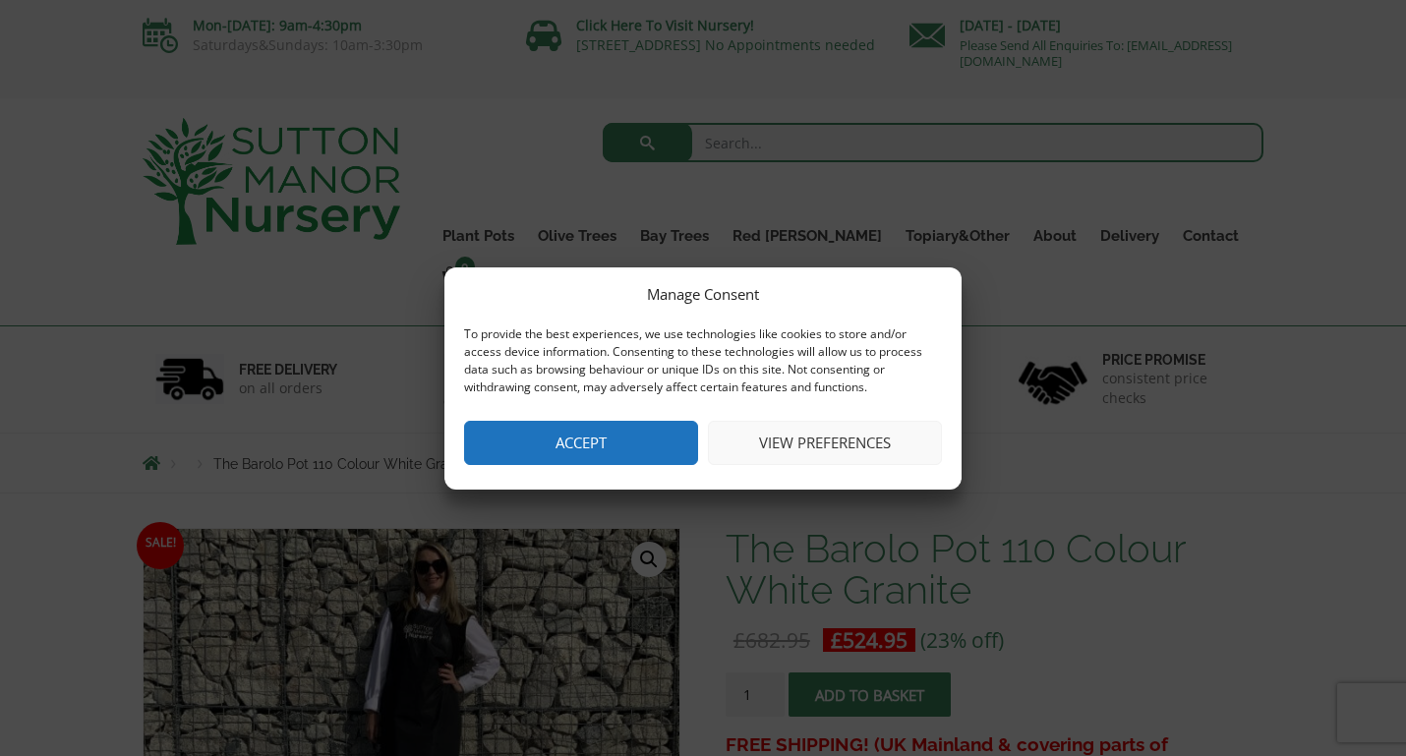
click at [551, 433] on button "Accept" at bounding box center [581, 443] width 234 height 44
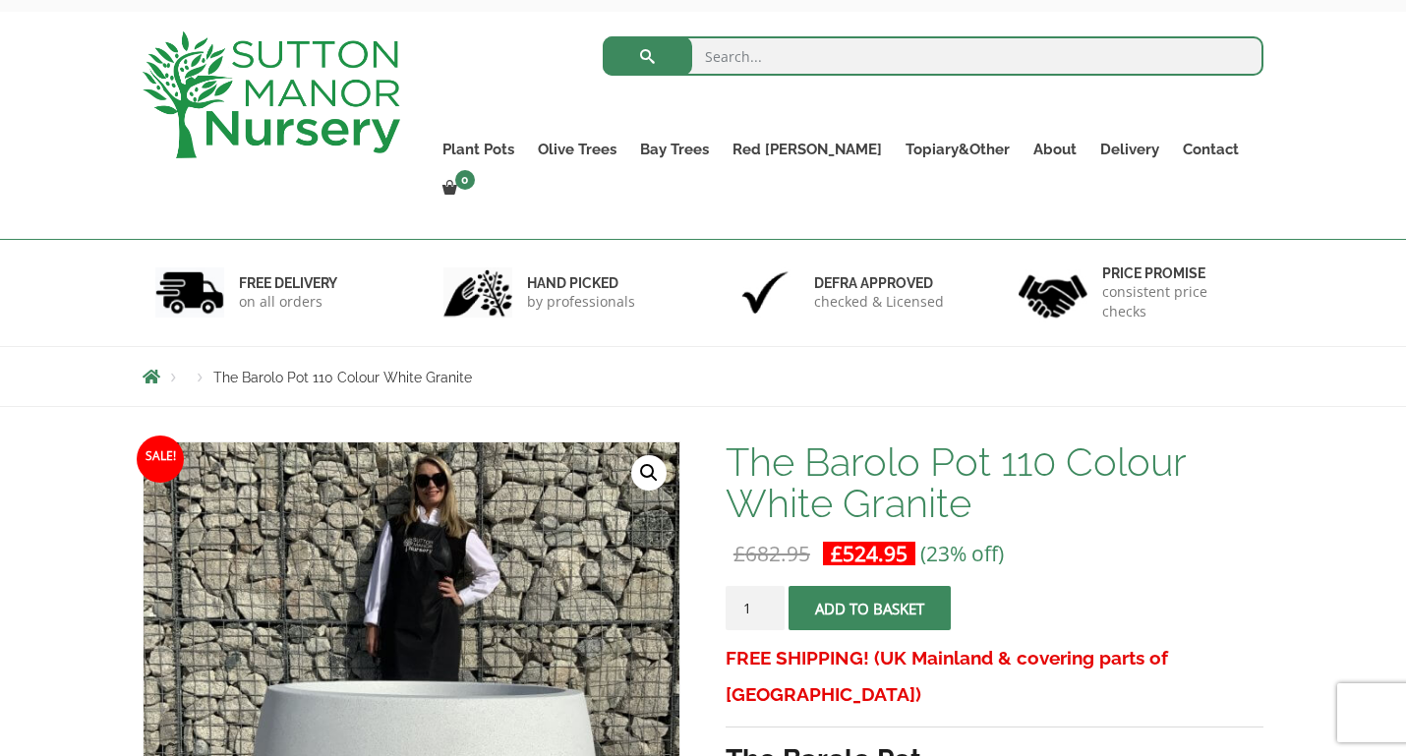
scroll to position [88, 0]
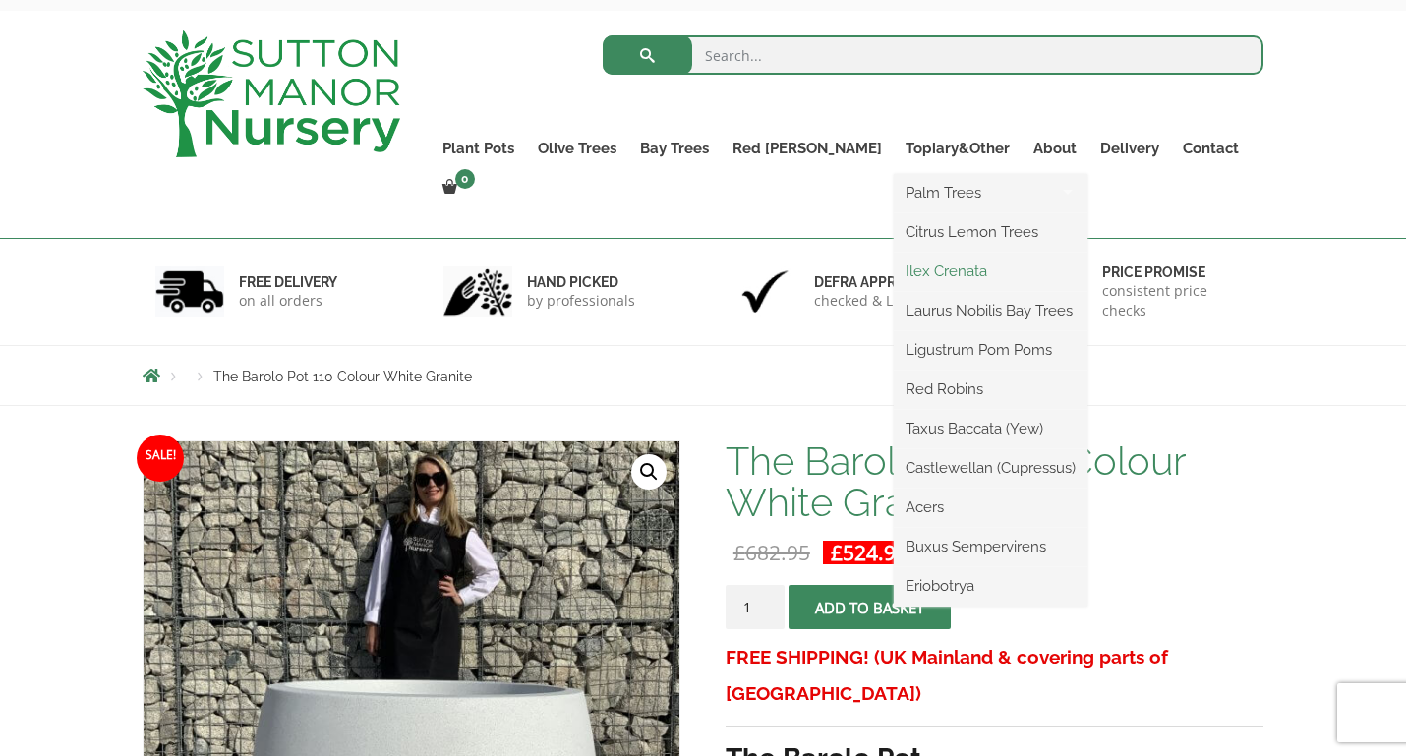
click at [914, 271] on link "Ilex Crenata" at bounding box center [991, 271] width 194 height 29
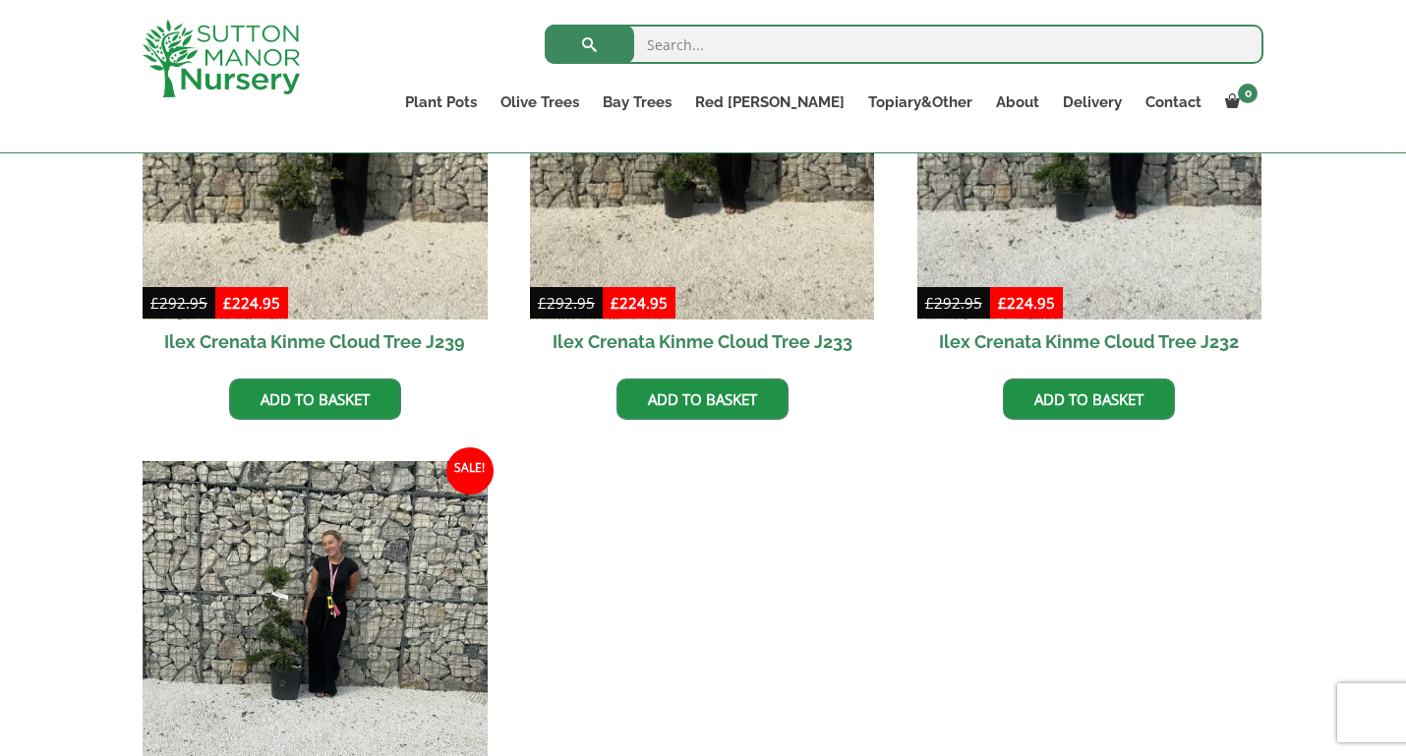
scroll to position [539, 0]
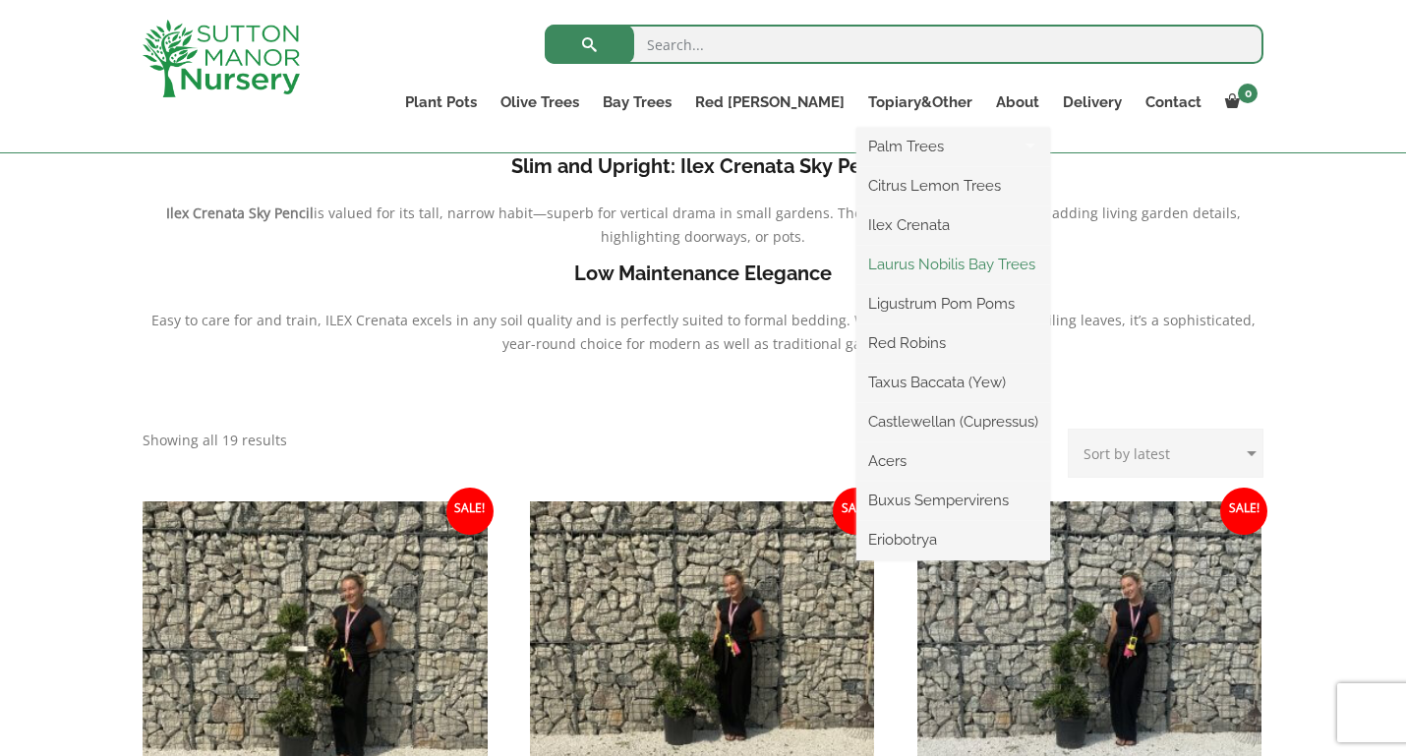
click at [981, 265] on link "Laurus Nobilis Bay Trees" at bounding box center [953, 264] width 194 height 29
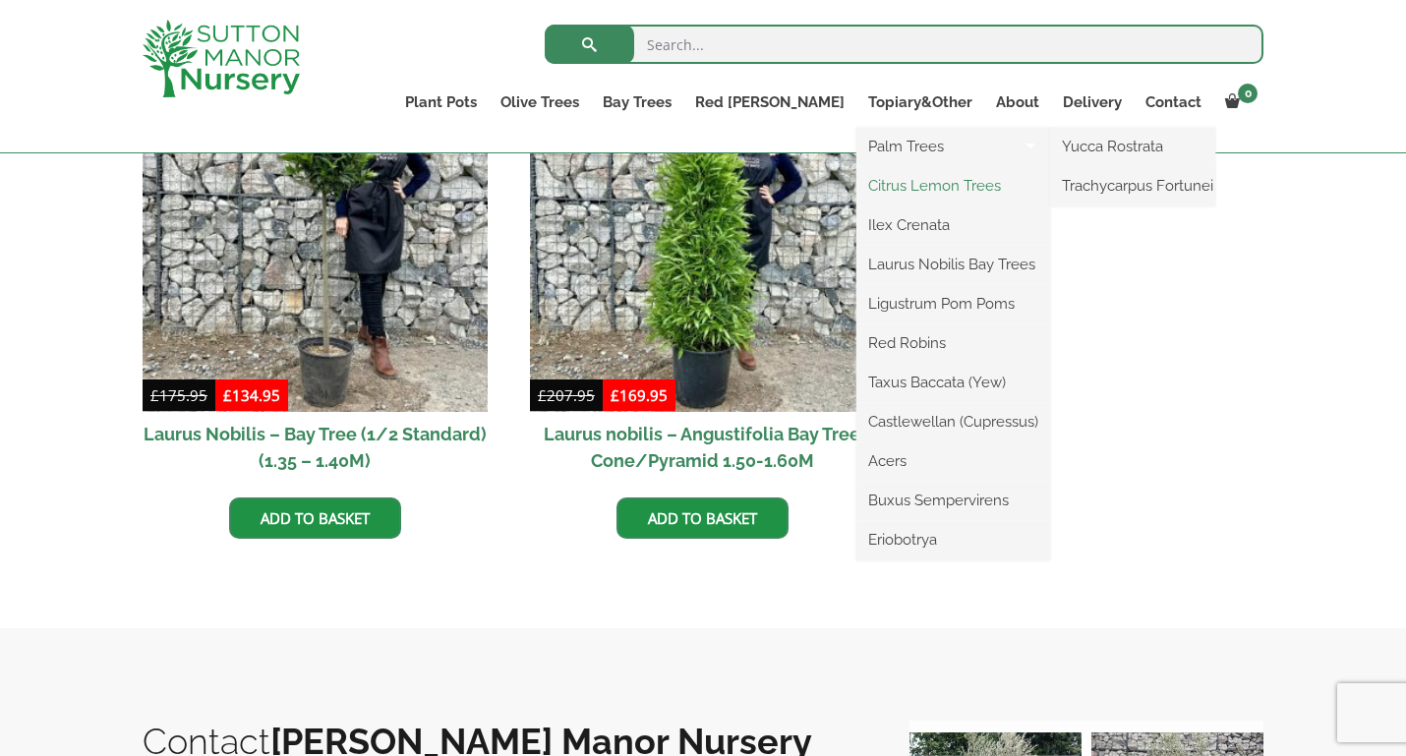
scroll to position [805, 0]
